Goal: Task Accomplishment & Management: Complete application form

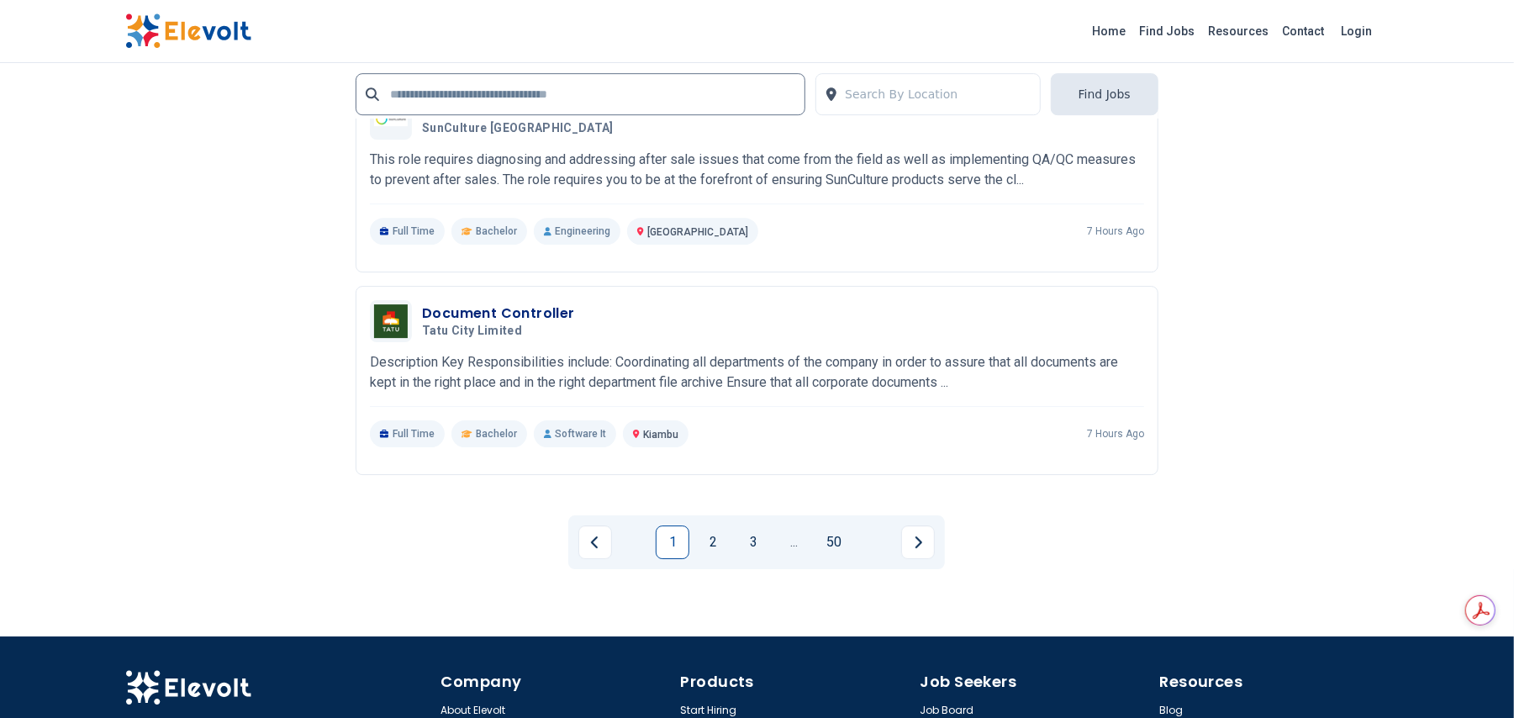
scroll to position [3749, 0]
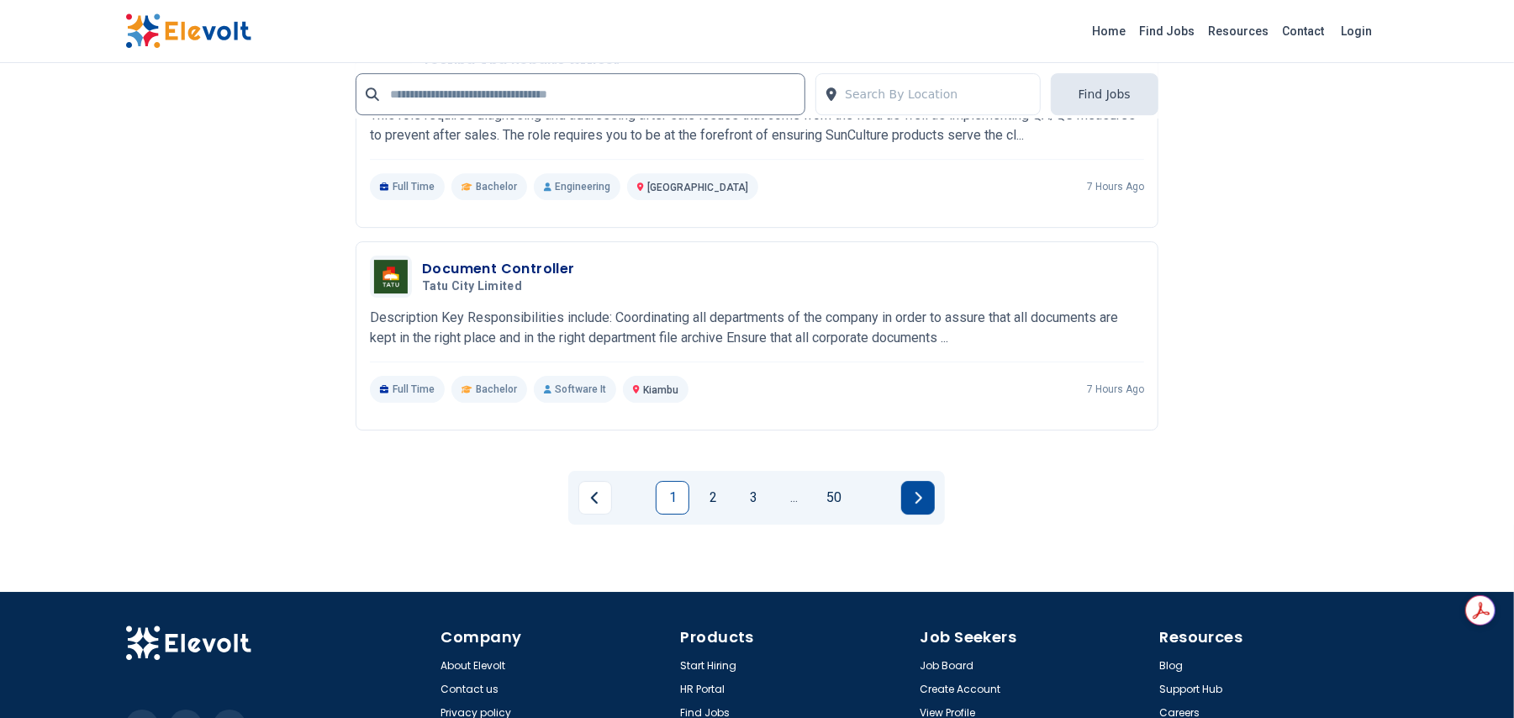
click at [913, 499] on button "Next page" at bounding box center [918, 498] width 34 height 34
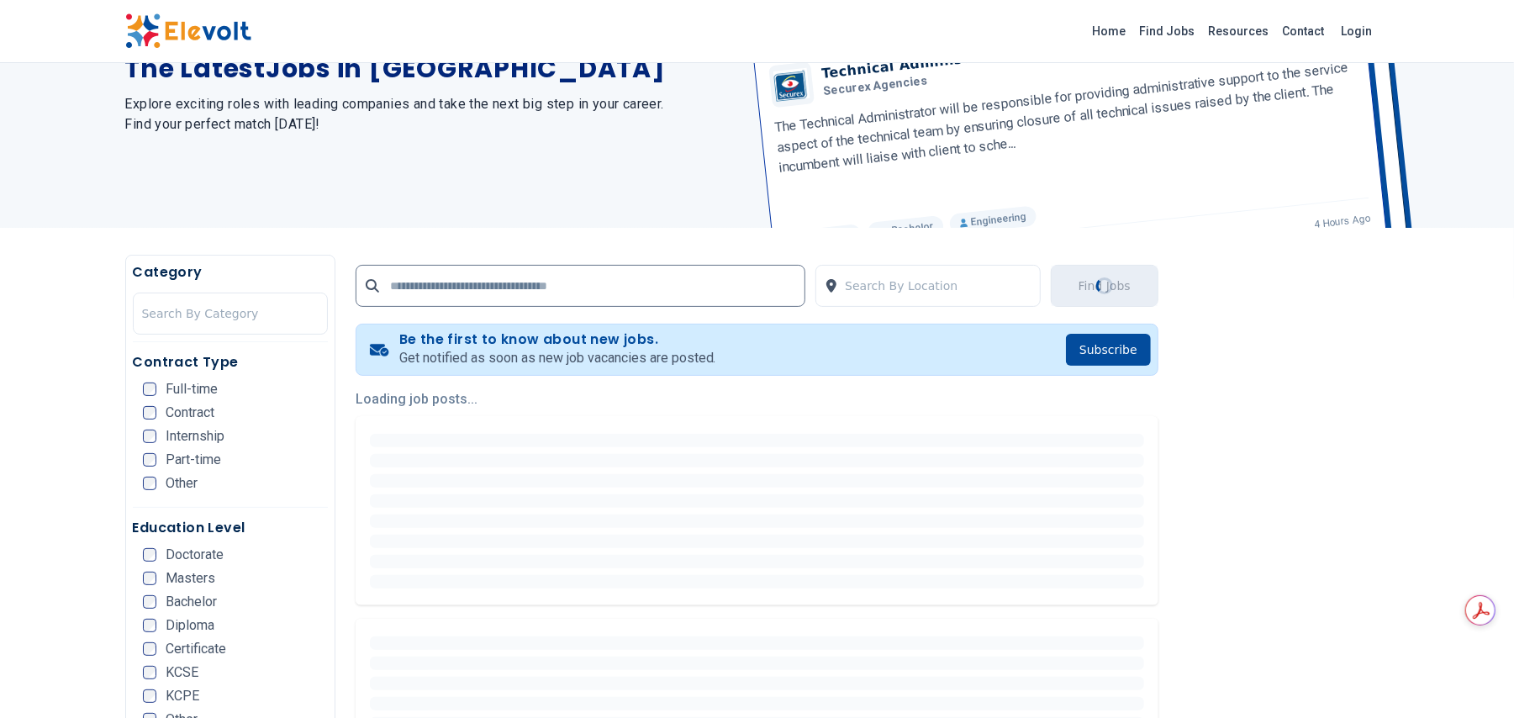
scroll to position [0, 0]
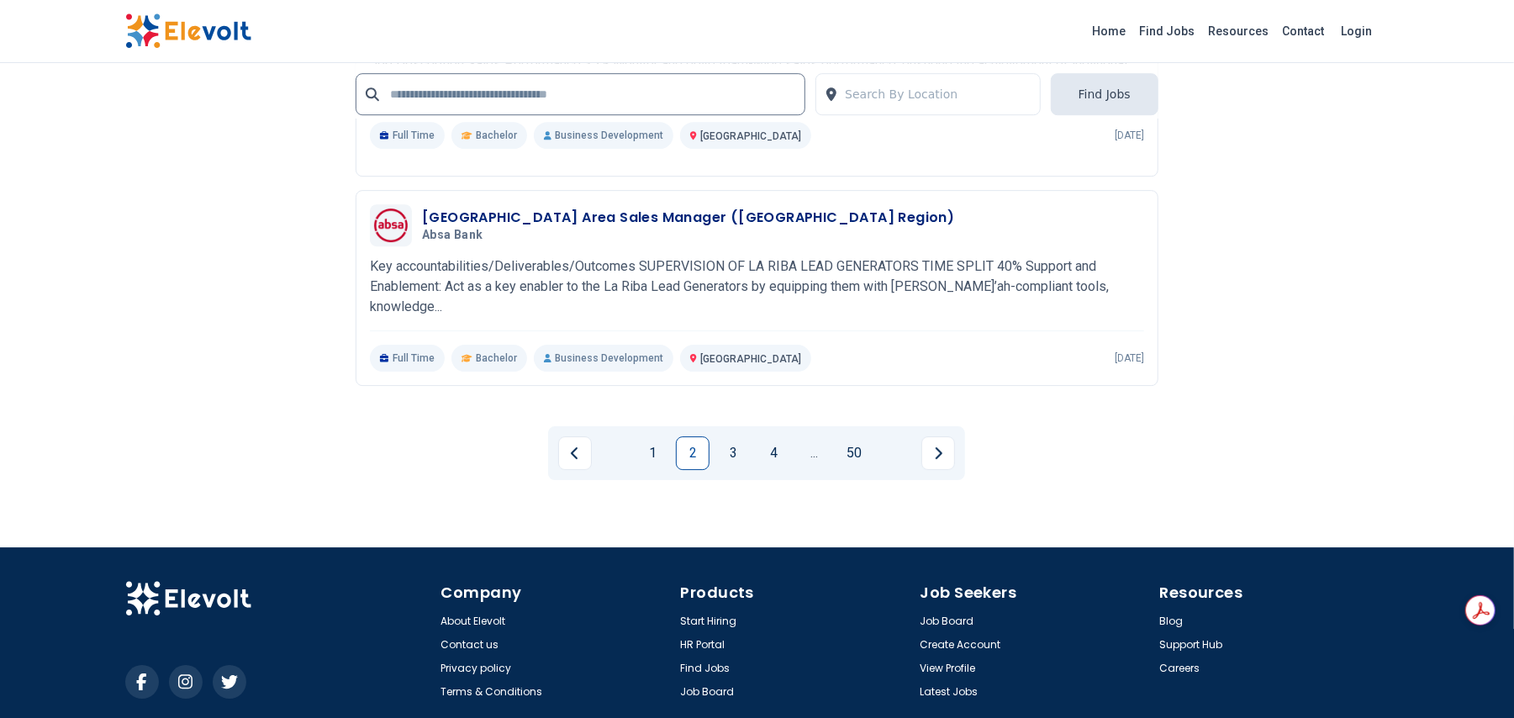
scroll to position [3690, 0]
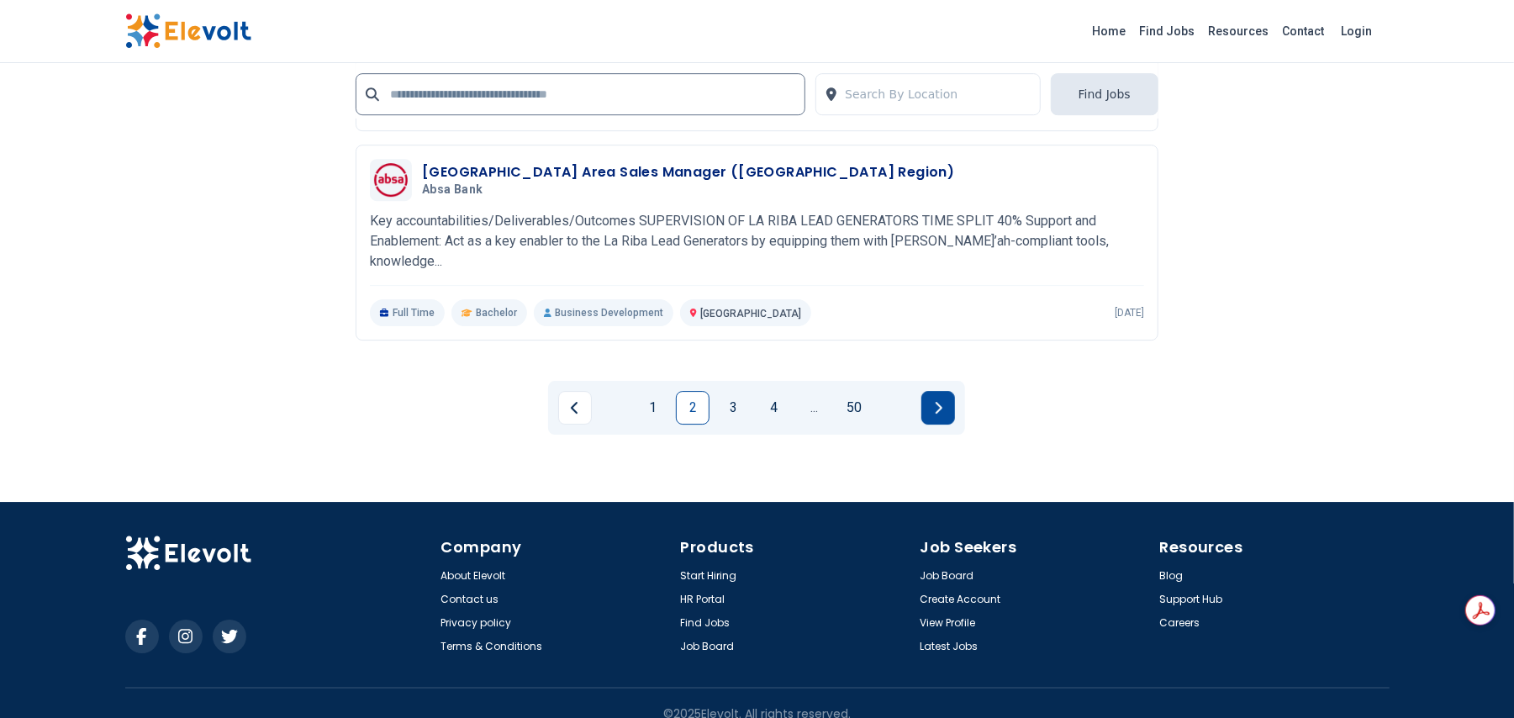
click at [939, 391] on button "Next page" at bounding box center [939, 408] width 34 height 34
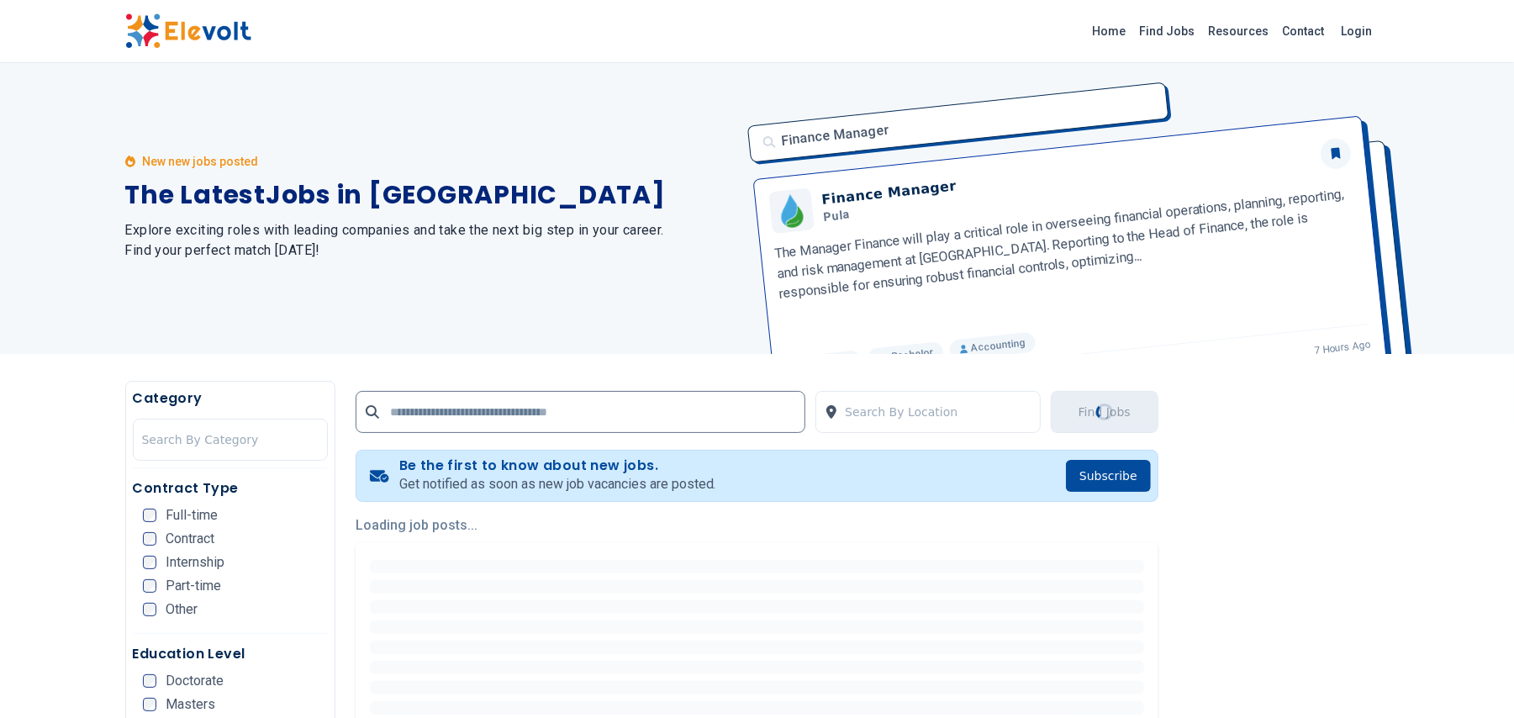
scroll to position [0, 0]
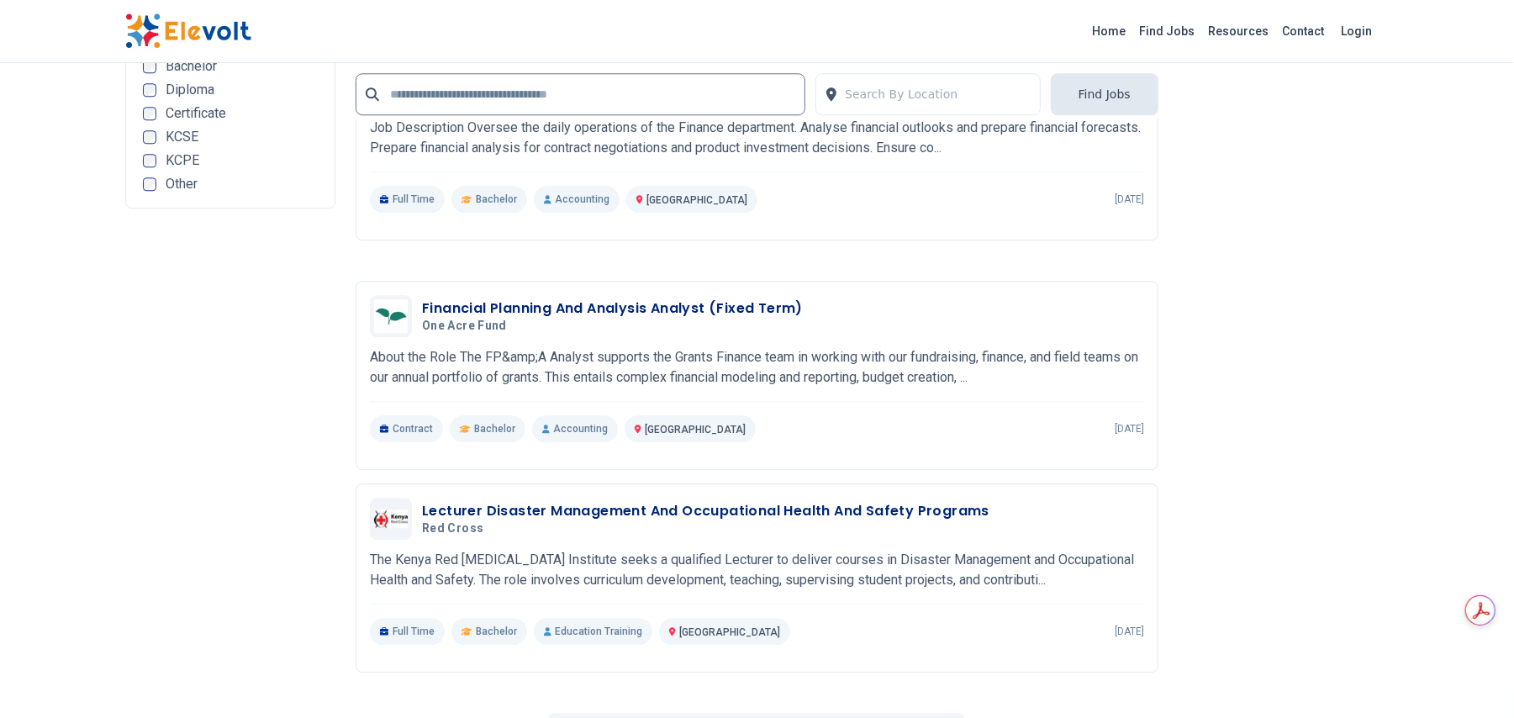
scroll to position [3256, 0]
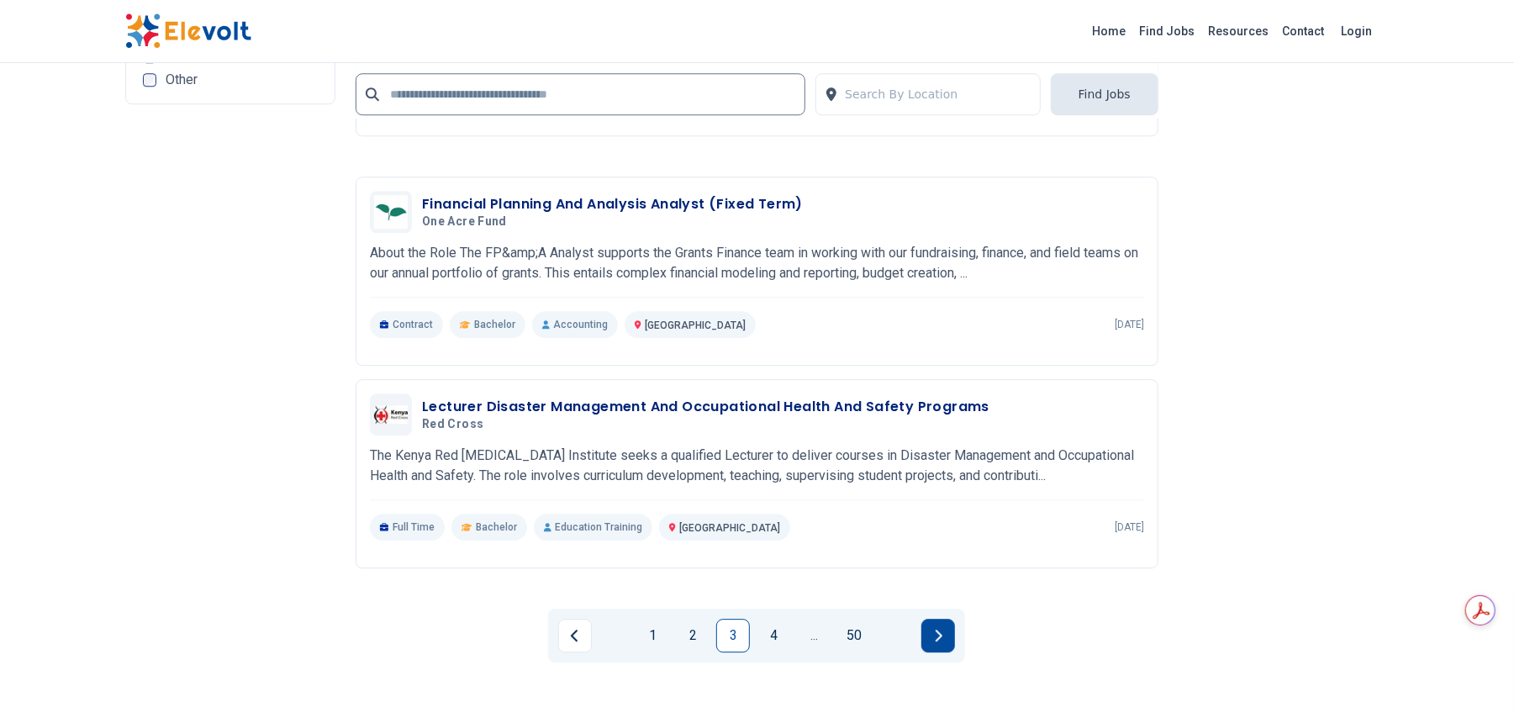
click at [945, 623] on button "Next page" at bounding box center [939, 636] width 34 height 34
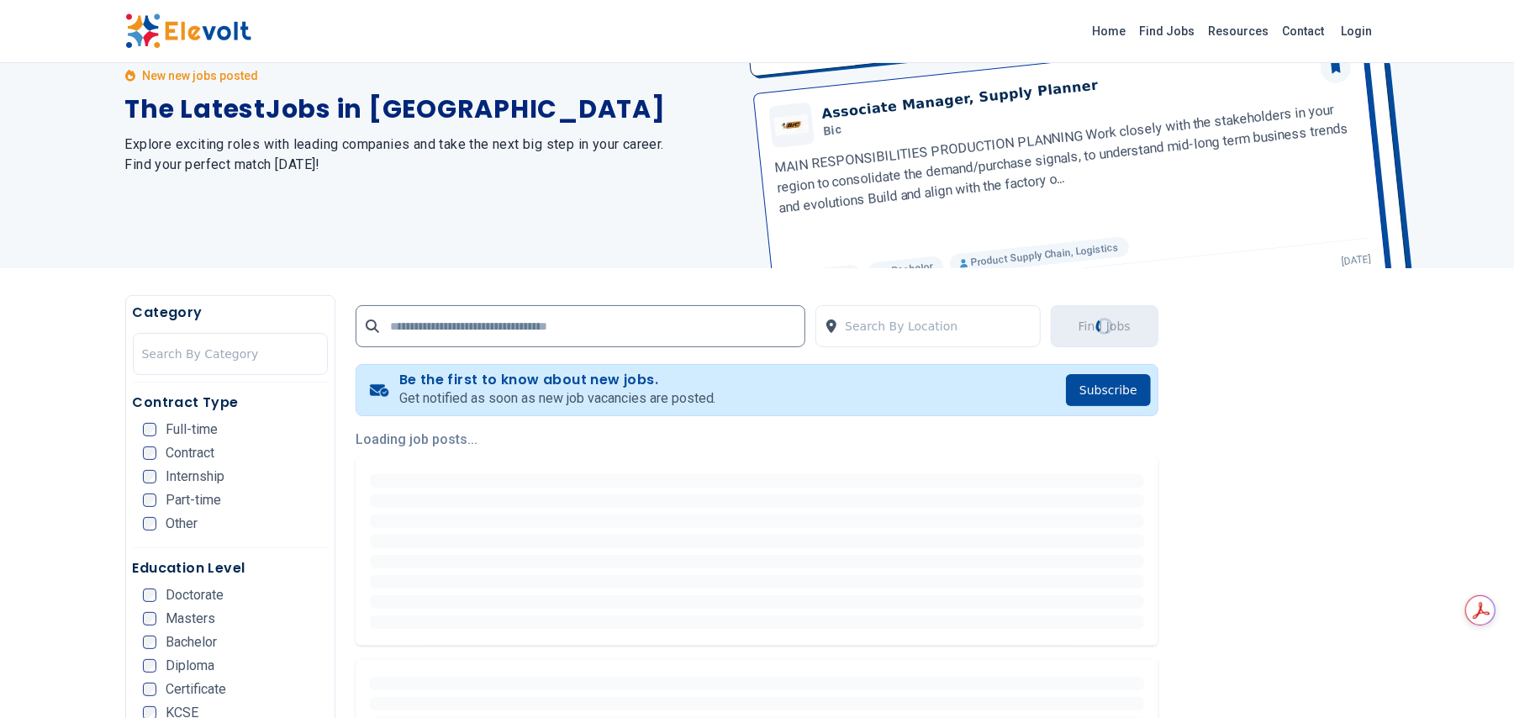
scroll to position [0, 0]
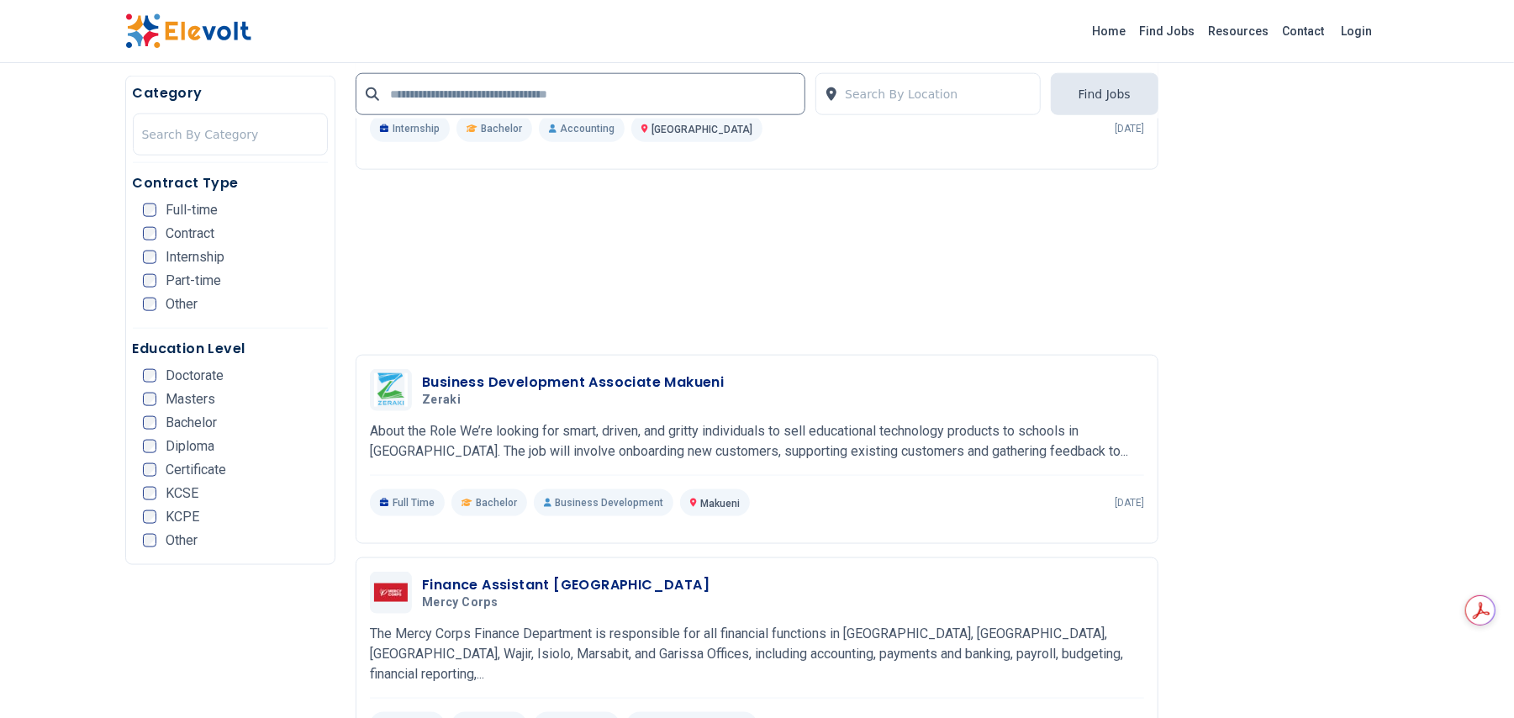
scroll to position [1450, 0]
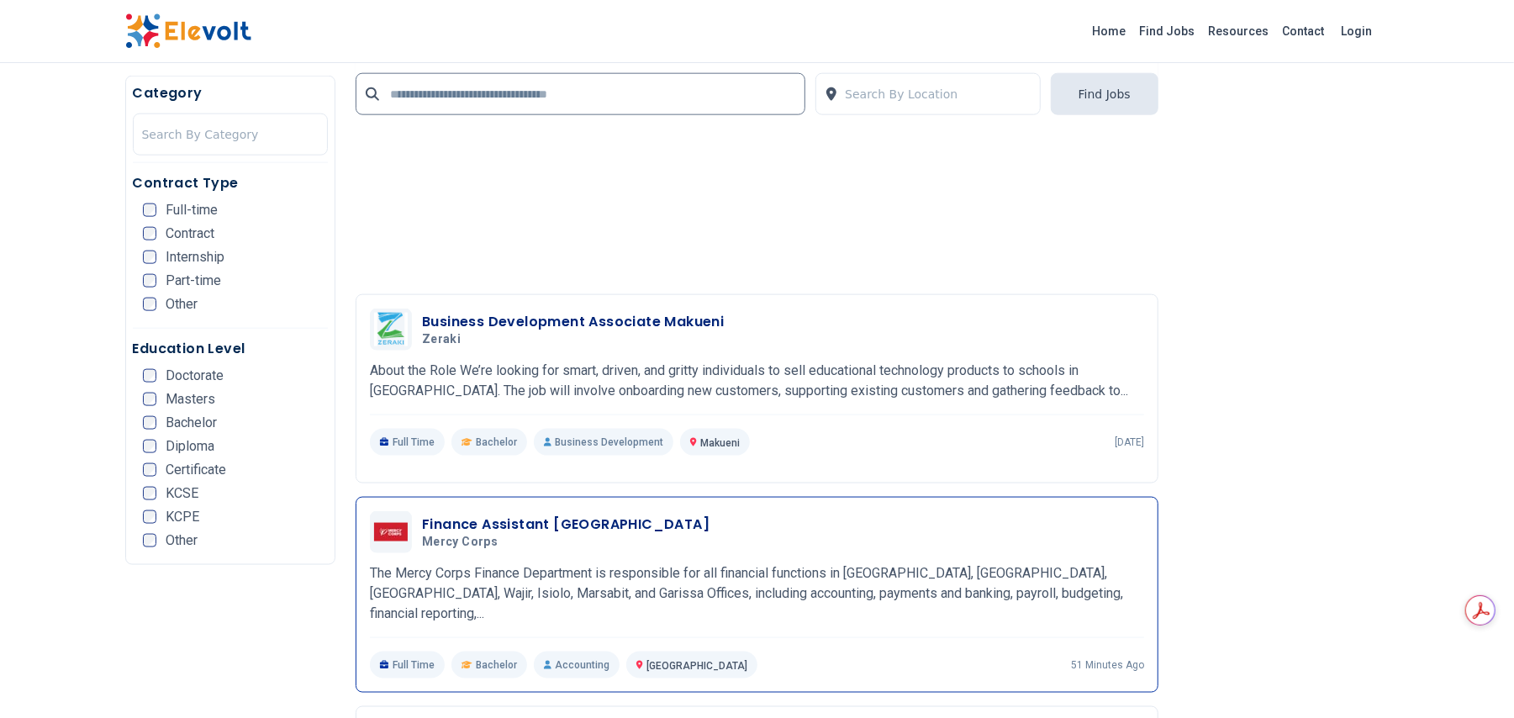
click at [454, 531] on h3 "Finance Assistant [GEOGRAPHIC_DATA]" at bounding box center [566, 525] width 288 height 20
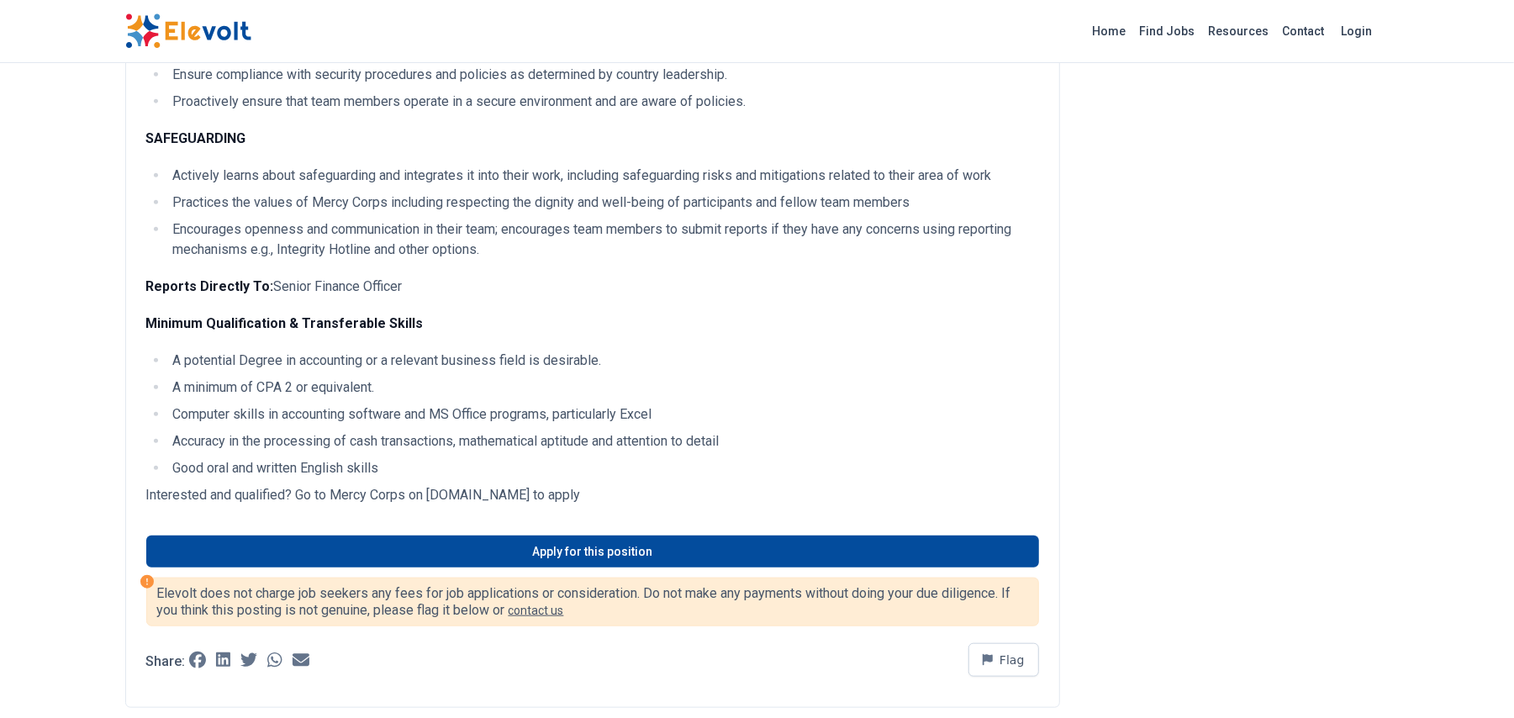
scroll to position [969, 0]
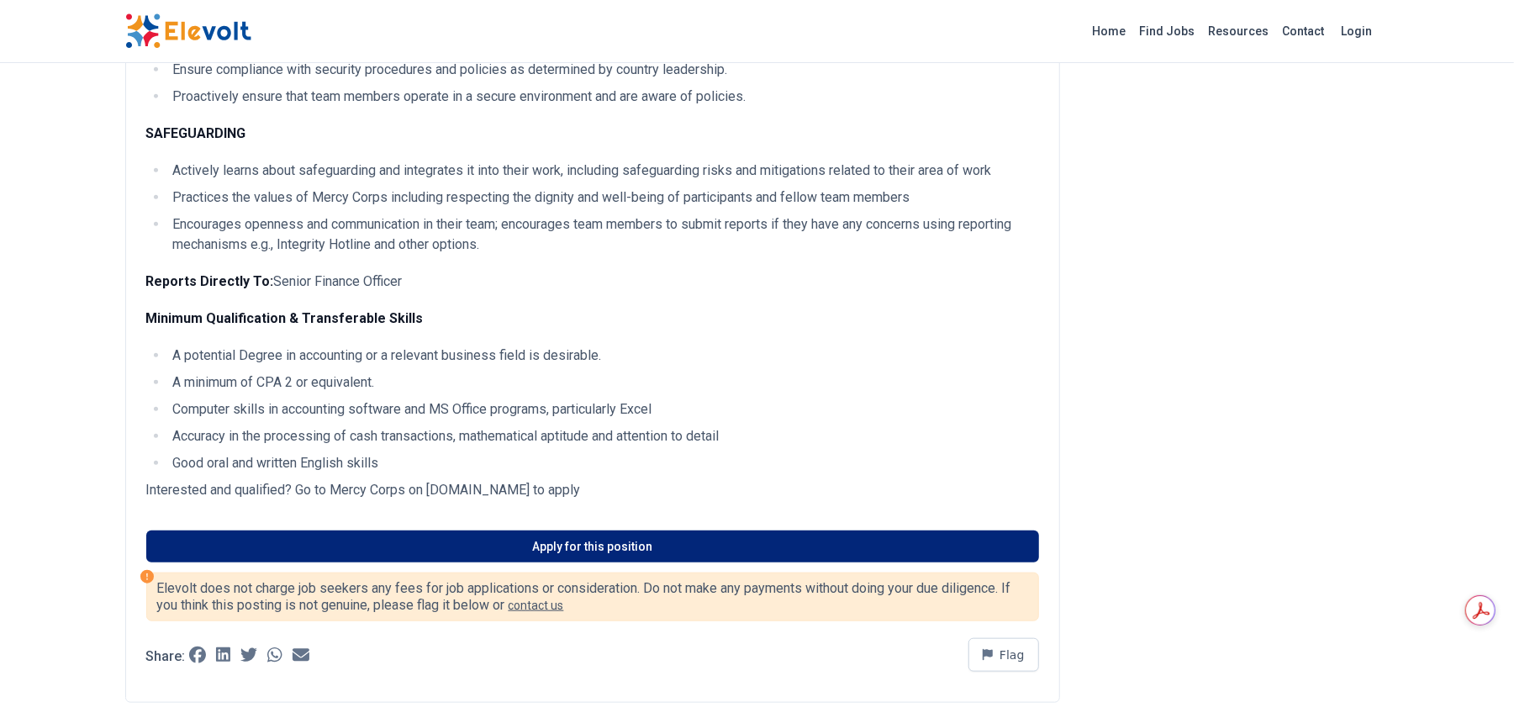
click at [569, 552] on link "Apply for this position" at bounding box center [592, 547] width 893 height 32
